Goal: Entertainment & Leisure: Consume media (video, audio)

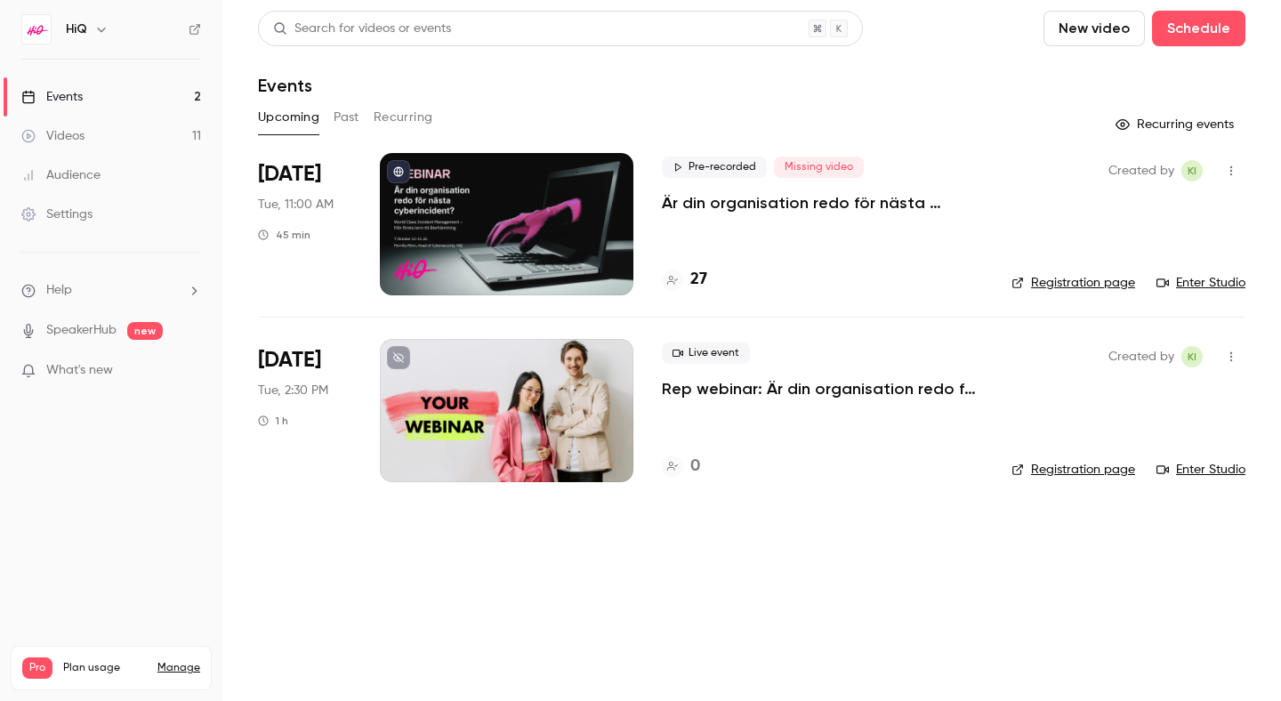
click at [75, 136] on div "Videos" at bounding box center [52, 136] width 63 height 18
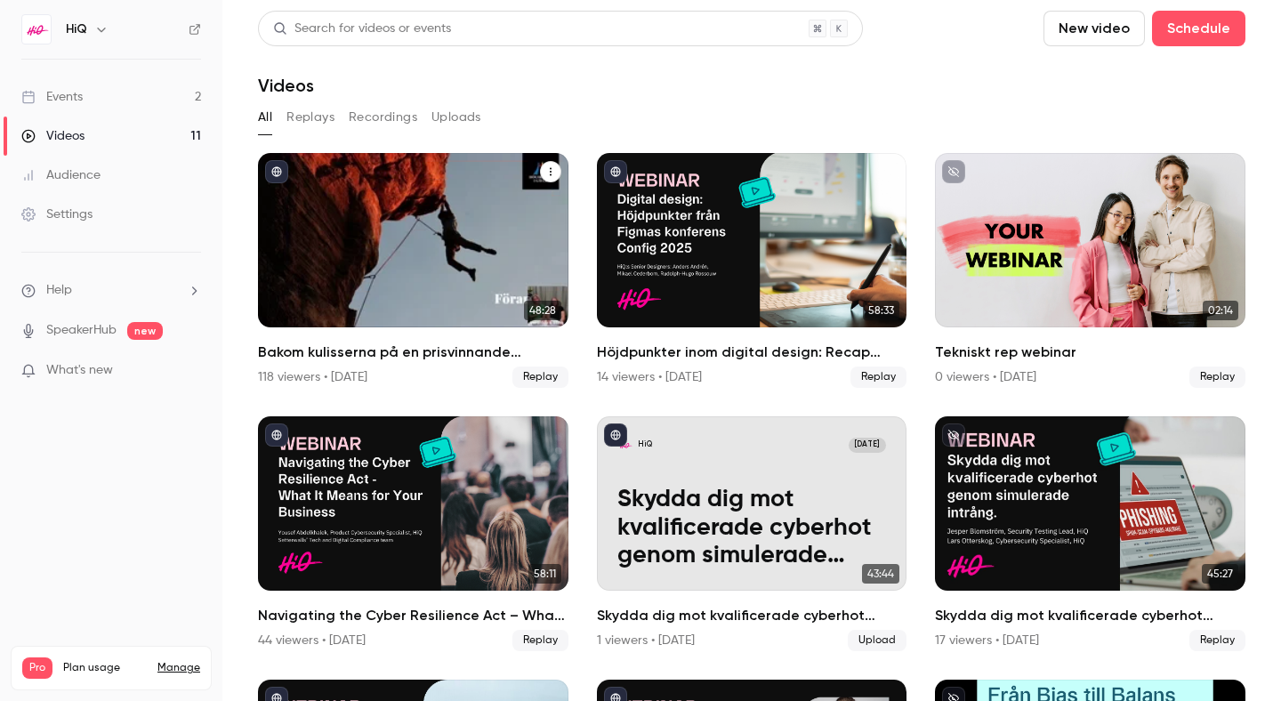
click at [502, 288] on div "Bakom kulisserna på en prisvinnande webbplats" at bounding box center [413, 240] width 310 height 174
